Goal: Task Accomplishment & Management: Use online tool/utility

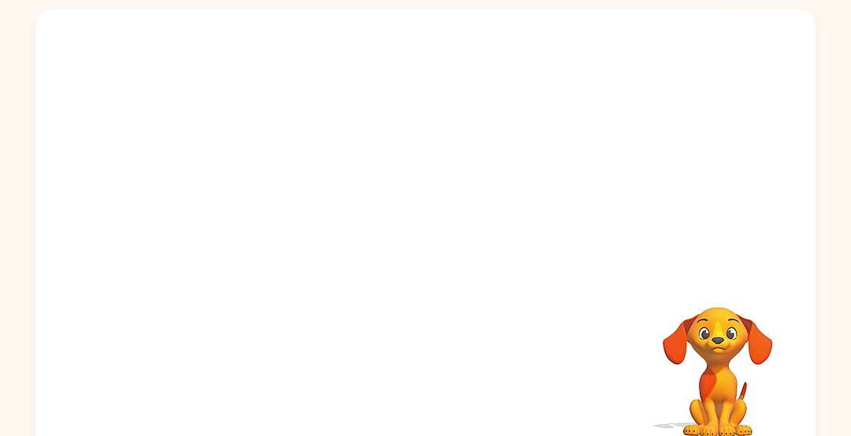
scroll to position [117, 0]
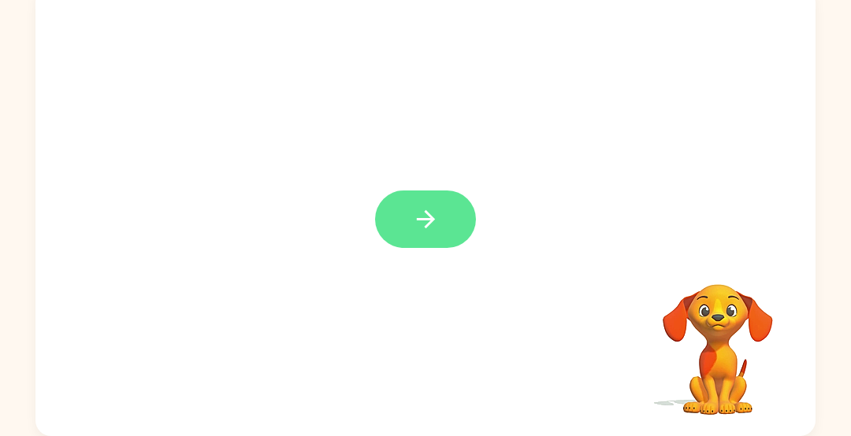
click at [406, 217] on button "button" at bounding box center [425, 219] width 101 height 57
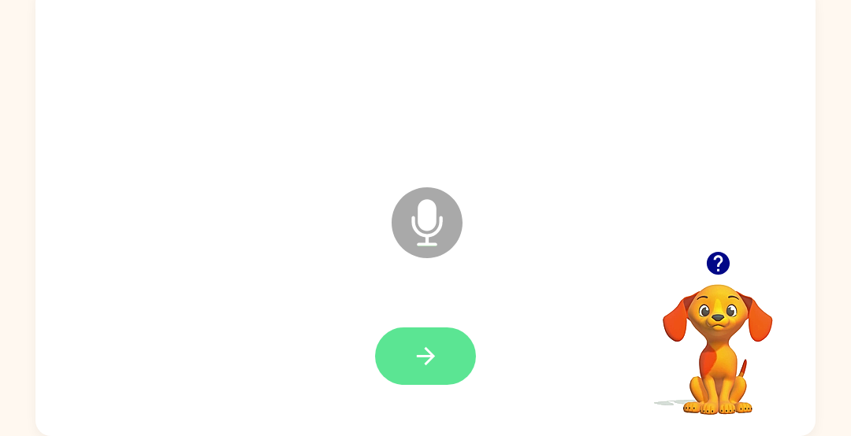
click at [428, 346] on icon "button" at bounding box center [426, 357] width 28 height 28
click at [415, 359] on icon "button" at bounding box center [426, 357] width 28 height 28
click at [421, 356] on icon "button" at bounding box center [425, 356] width 18 height 18
click at [419, 345] on icon "button" at bounding box center [426, 357] width 28 height 28
click at [415, 355] on icon "button" at bounding box center [426, 357] width 28 height 28
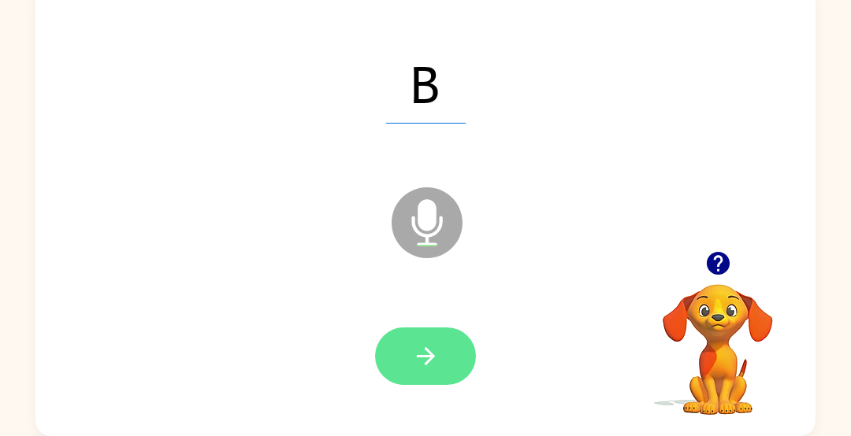
click at [423, 343] on icon "button" at bounding box center [426, 357] width 28 height 28
click at [428, 355] on icon "button" at bounding box center [425, 356] width 18 height 18
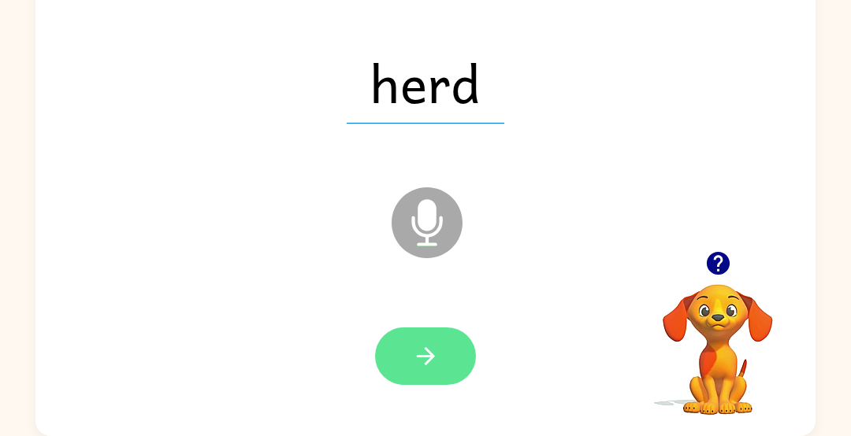
click at [421, 354] on icon "button" at bounding box center [426, 357] width 28 height 28
click at [426, 347] on icon "button" at bounding box center [426, 357] width 28 height 28
click at [432, 356] on icon "button" at bounding box center [425, 356] width 18 height 18
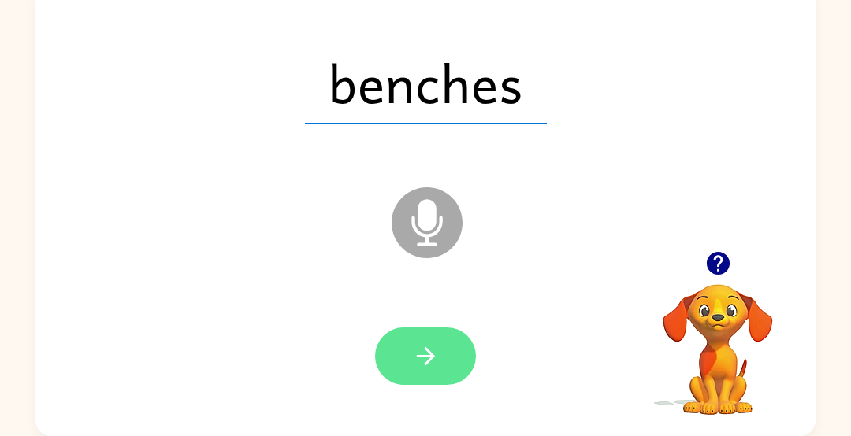
click at [435, 340] on button "button" at bounding box center [425, 356] width 101 height 57
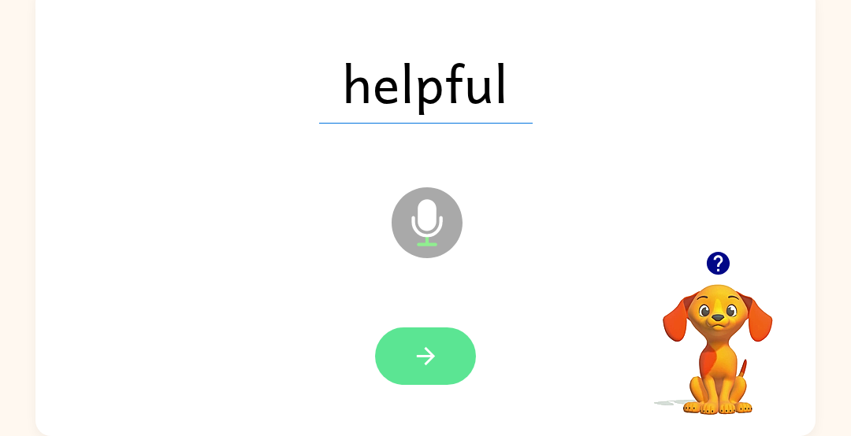
click at [417, 330] on button "button" at bounding box center [425, 356] width 101 height 57
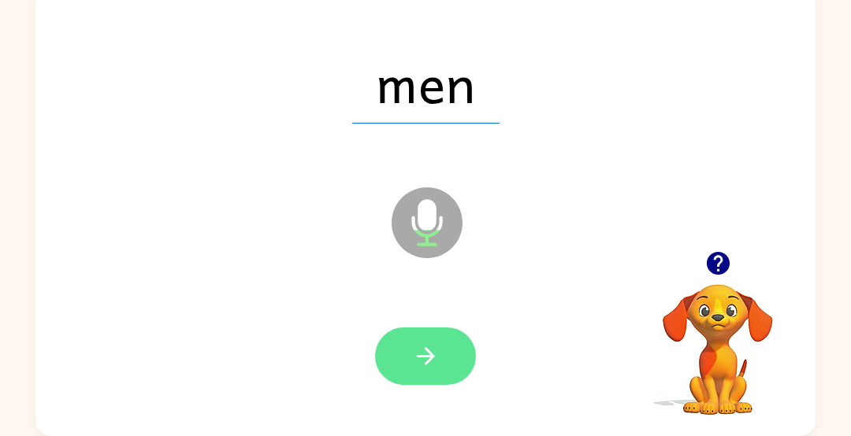
click at [421, 338] on button "button" at bounding box center [425, 356] width 101 height 57
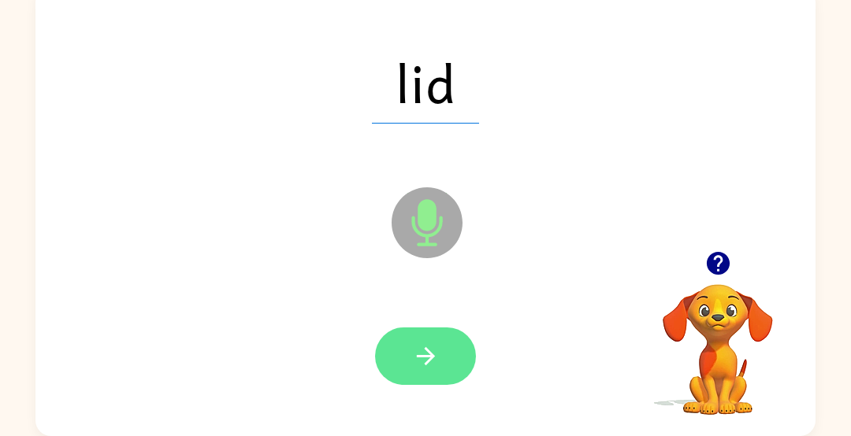
click at [427, 343] on icon "button" at bounding box center [426, 357] width 28 height 28
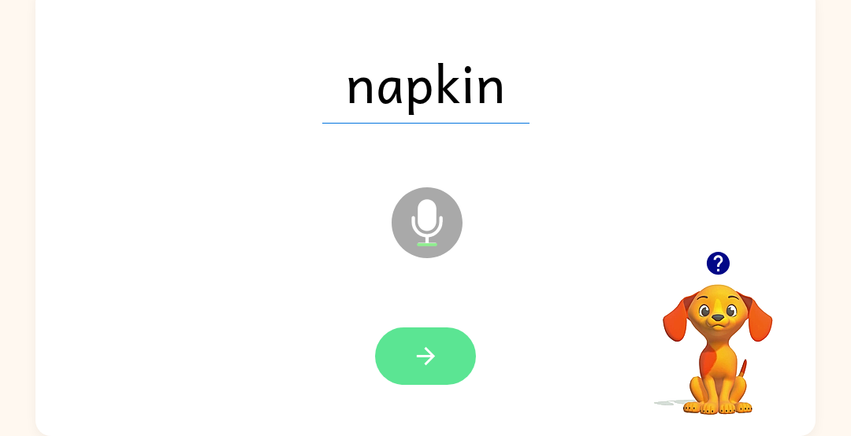
click at [418, 336] on button "button" at bounding box center [425, 356] width 101 height 57
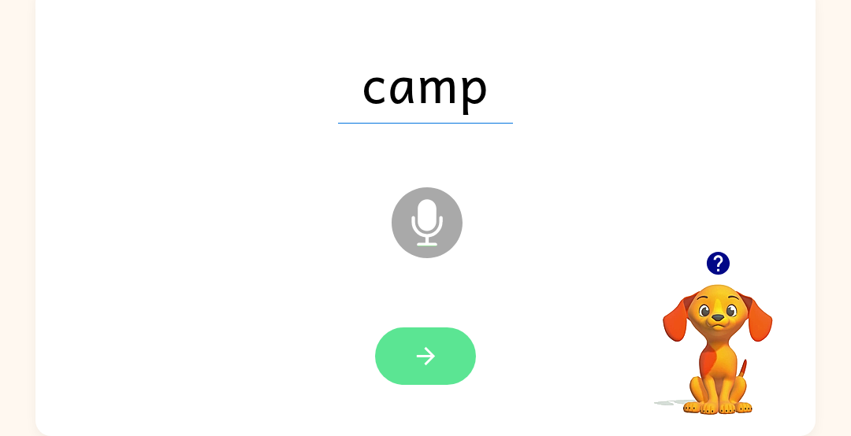
click at [422, 346] on icon "button" at bounding box center [426, 357] width 28 height 28
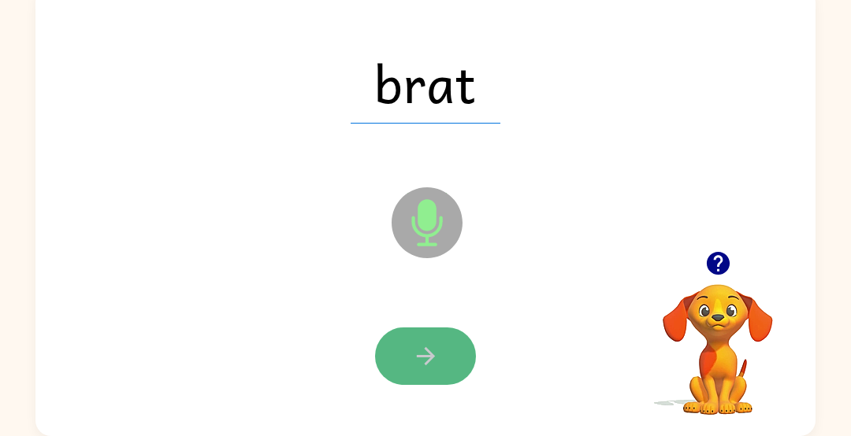
click at [425, 350] on icon "button" at bounding box center [426, 357] width 28 height 28
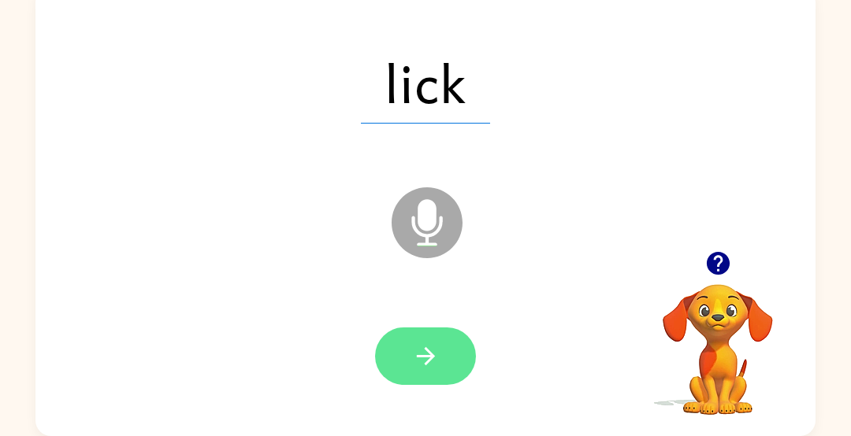
click at [432, 343] on icon "button" at bounding box center [426, 357] width 28 height 28
click at [428, 347] on icon "button" at bounding box center [426, 357] width 28 height 28
click at [437, 344] on icon "button" at bounding box center [426, 357] width 28 height 28
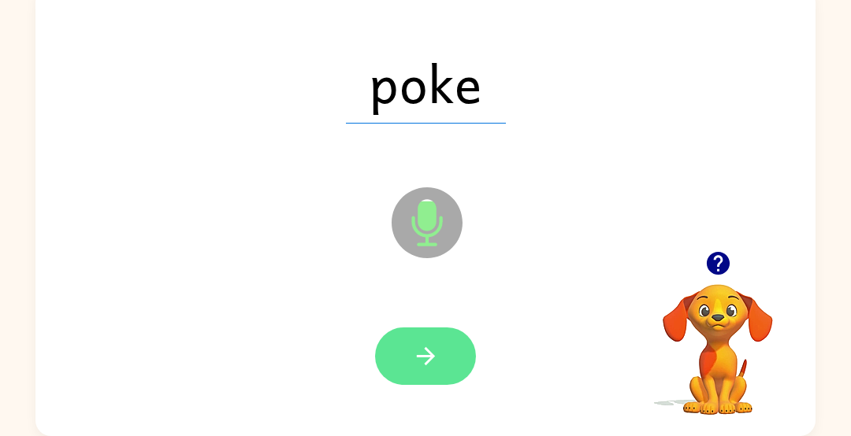
click at [436, 341] on button "button" at bounding box center [425, 356] width 101 height 57
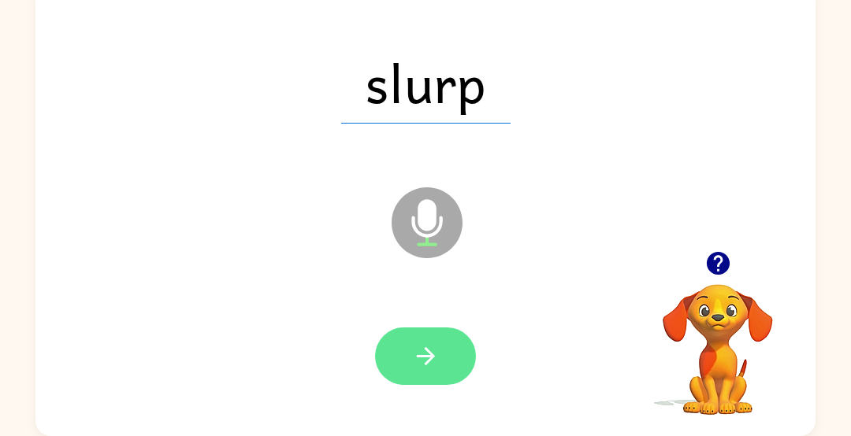
click at [430, 330] on button "button" at bounding box center [425, 356] width 101 height 57
click at [428, 339] on button "button" at bounding box center [425, 356] width 101 height 57
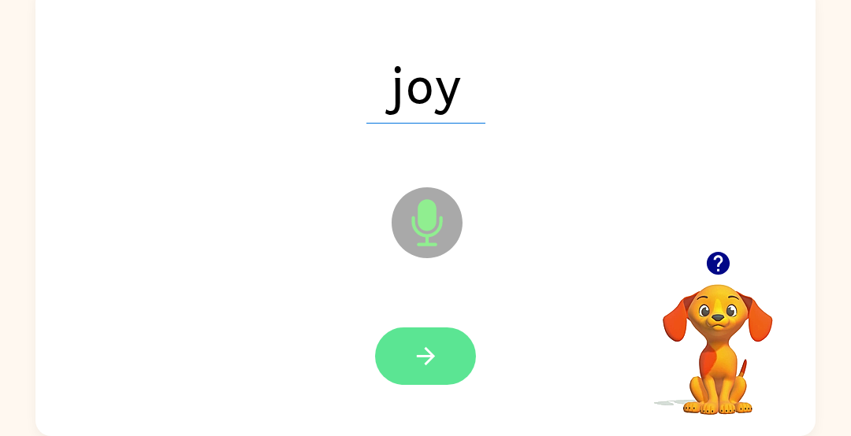
click at [419, 338] on button "button" at bounding box center [425, 356] width 101 height 57
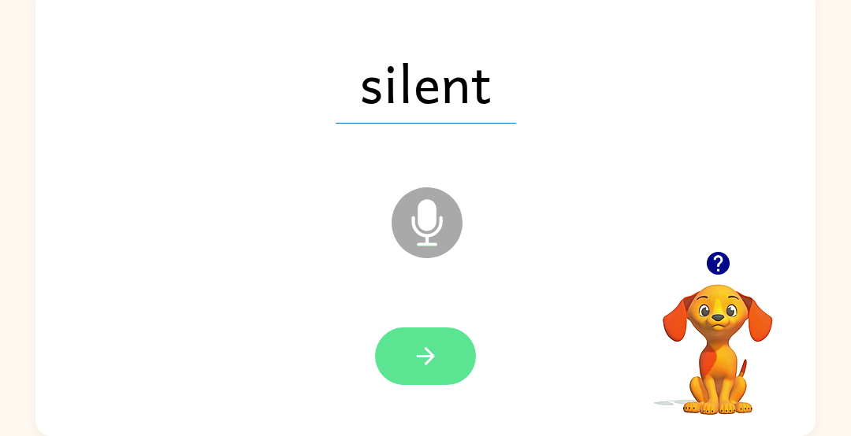
click at [417, 344] on icon "button" at bounding box center [426, 357] width 28 height 28
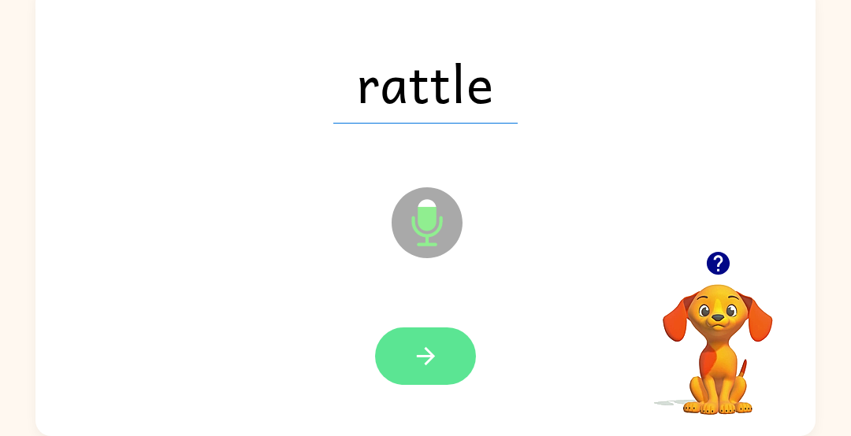
click at [419, 332] on button "button" at bounding box center [425, 356] width 101 height 57
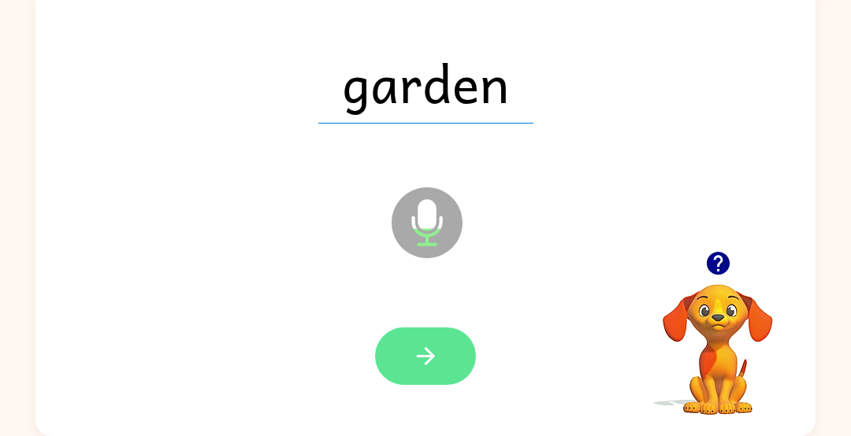
click at [413, 328] on button "button" at bounding box center [425, 356] width 101 height 57
